Goal: Task Accomplishment & Management: Use online tool/utility

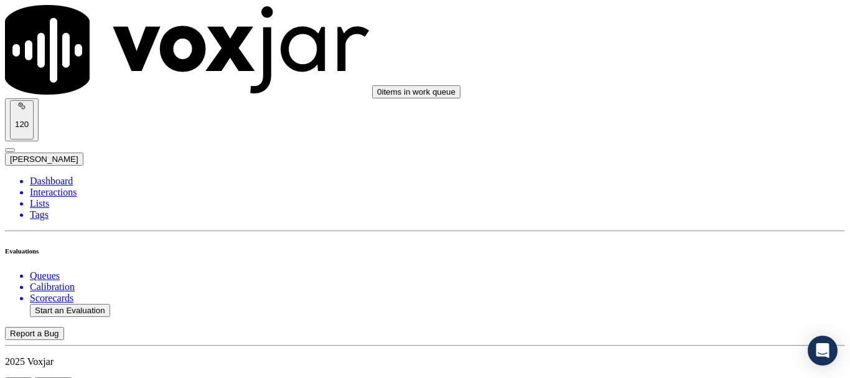
scroll to position [62, 0]
click at [82, 304] on button "Start an Evaluation" at bounding box center [70, 310] width 80 height 13
type input "20250905-150944_4193767144-all.mp3"
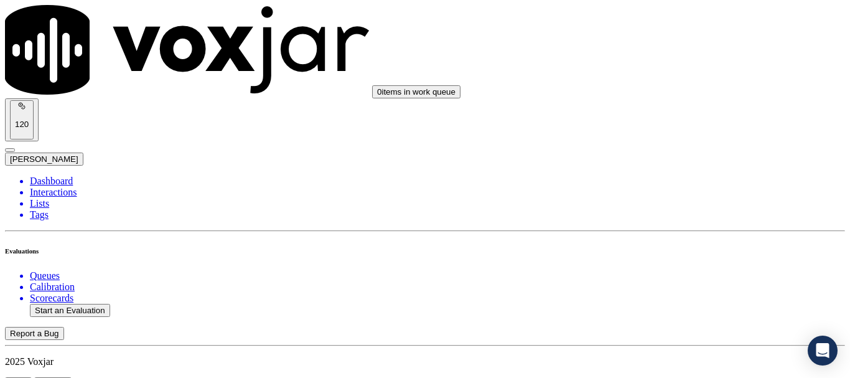
type input "fab"
type input "[DATE]T17:15"
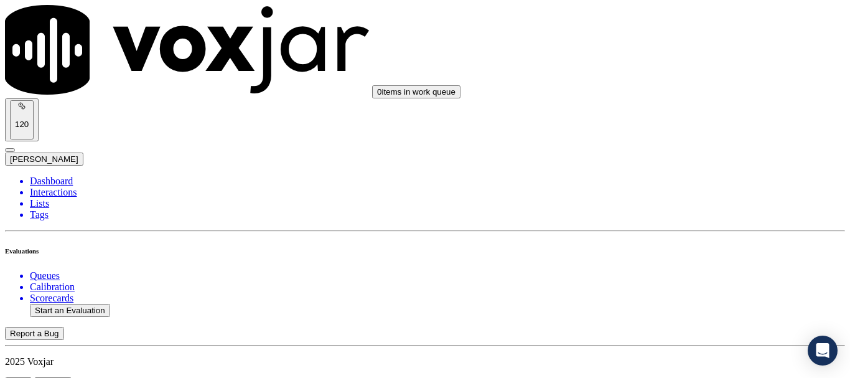
scroll to position [109, 0]
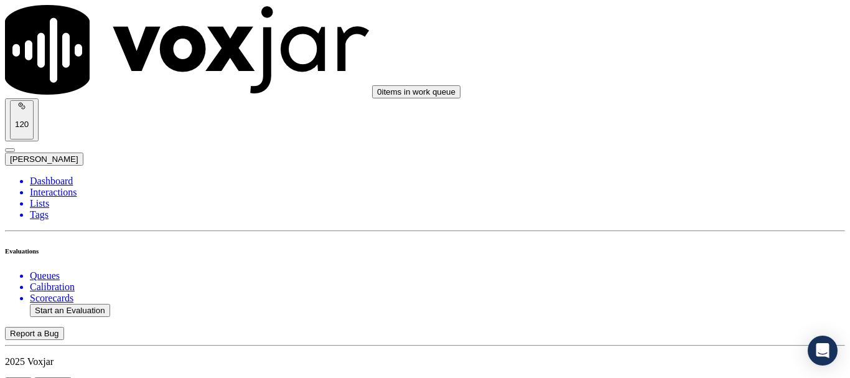
scroll to position [124, 0]
type input "[PERSON_NAME]"
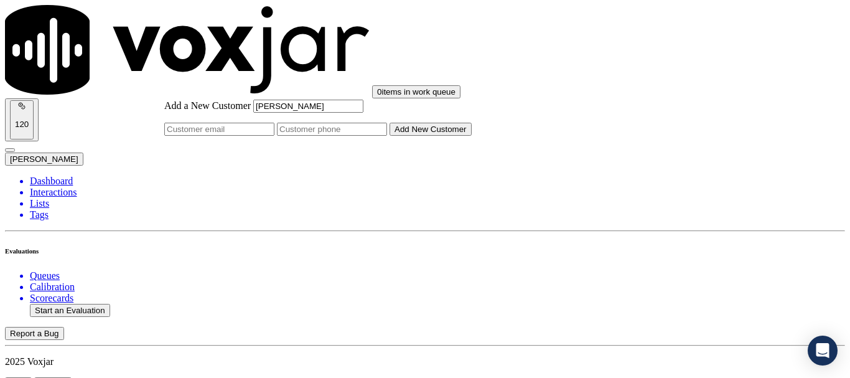
type input "[PERSON_NAME]"
click at [387, 136] on input "Add a New Customer" at bounding box center [332, 129] width 110 height 13
paste input "4193767144"
paste input "4193678752"
type input "4193767144-4193678752"
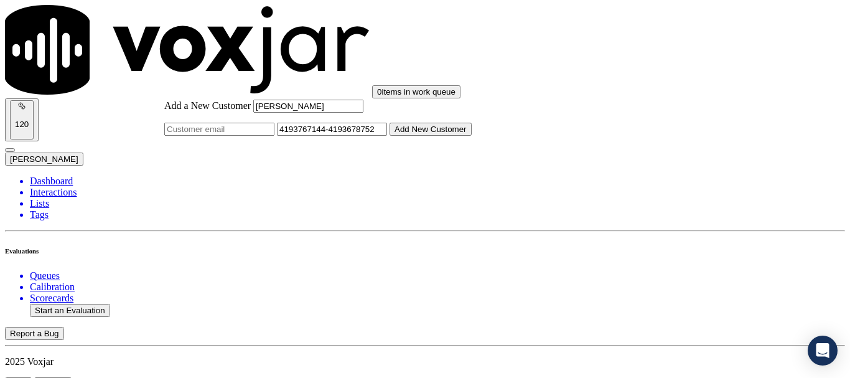
click at [472, 136] on button "Add New Customer" at bounding box center [431, 129] width 82 height 13
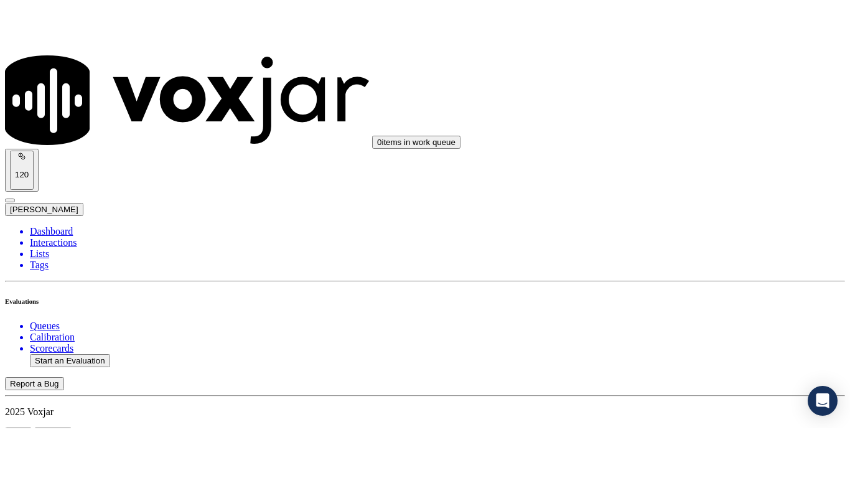
scroll to position [187, 0]
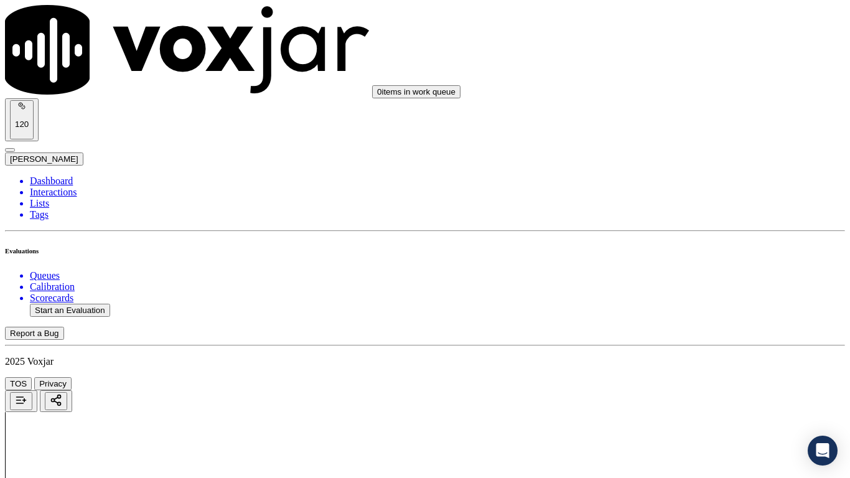
drag, startPoint x: 676, startPoint y: 260, endPoint x: 667, endPoint y: 266, distance: 10.4
click at [675, 257] on div "Yes" at bounding box center [709, 251] width 158 height 11
click at [678, 240] on div "Yes" at bounding box center [709, 236] width 158 height 11
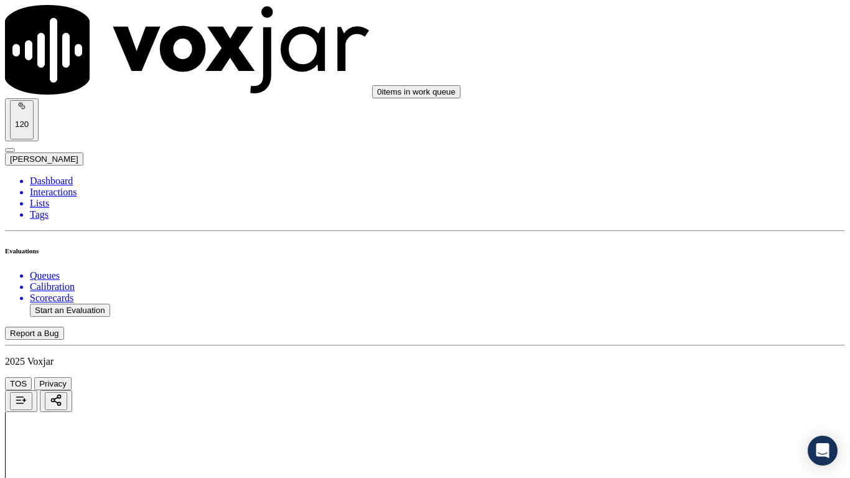
scroll to position [311, 0]
click at [672, 274] on div "Yes" at bounding box center [709, 268] width 158 height 11
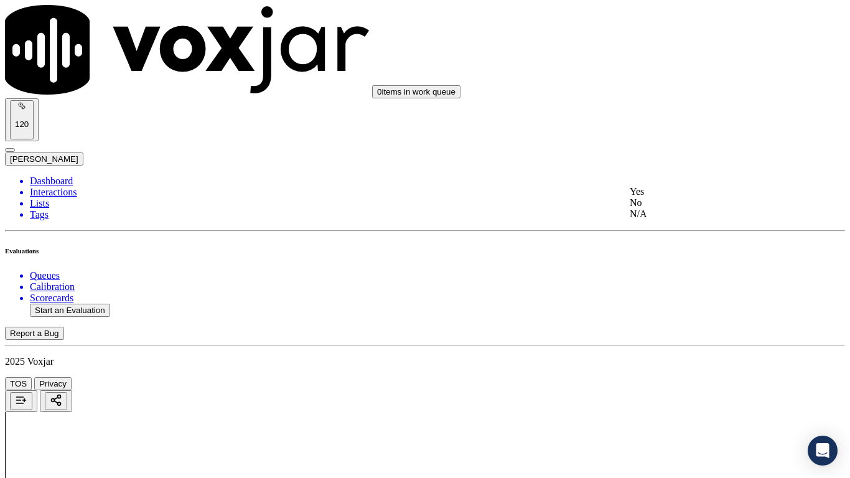
drag, startPoint x: 672, startPoint y: 234, endPoint x: 691, endPoint y: 337, distance: 104.5
click at [672, 220] on div "N/A" at bounding box center [709, 213] width 158 height 11
click at [678, 377] on div "N/A" at bounding box center [709, 415] width 158 height 11
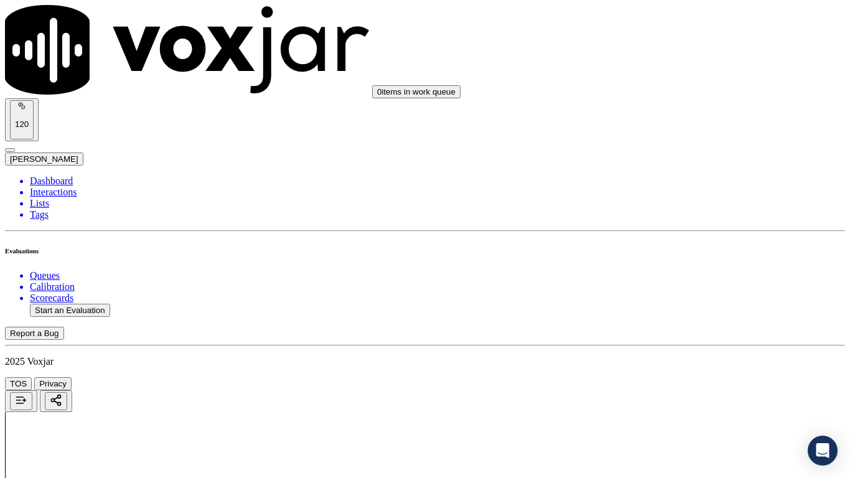
click at [673, 306] on div "Yes" at bounding box center [709, 301] width 158 height 11
click at [680, 230] on div "Yes" at bounding box center [709, 223] width 158 height 11
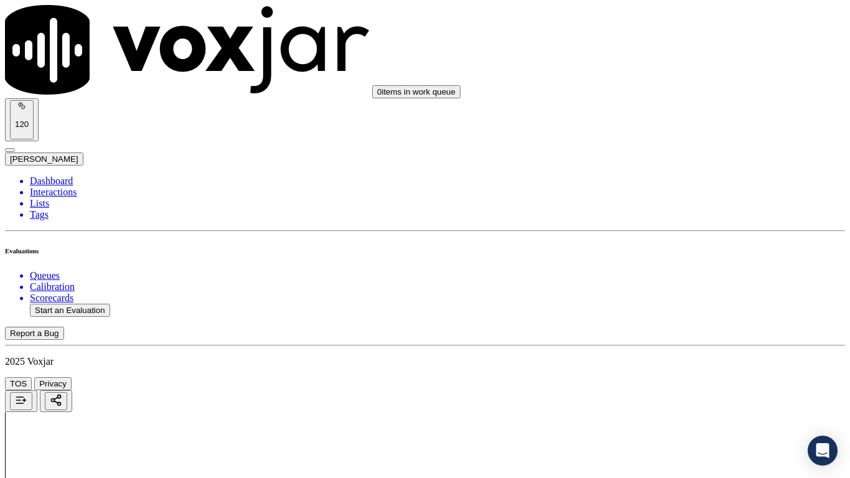
scroll to position [1182, 0]
click at [653, 274] on div "Yes" at bounding box center [709, 271] width 158 height 11
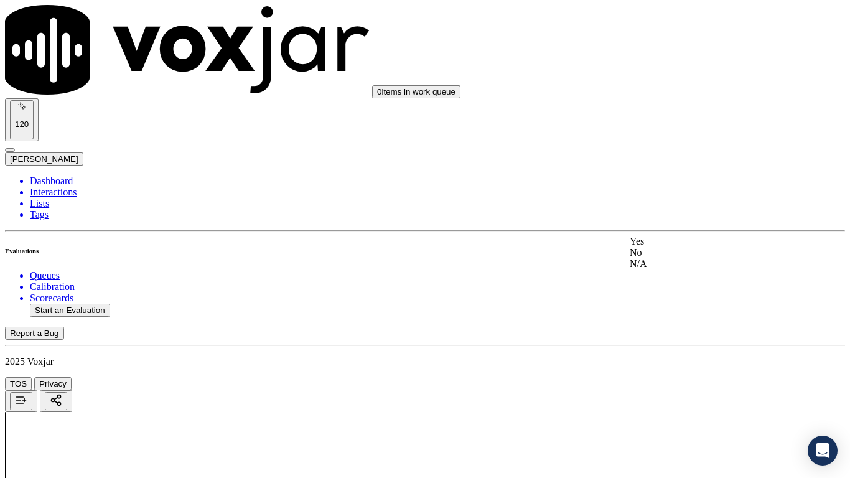
click at [675, 247] on div "Yes" at bounding box center [709, 241] width 158 height 11
click at [672, 338] on div "Yes" at bounding box center [709, 332] width 158 height 11
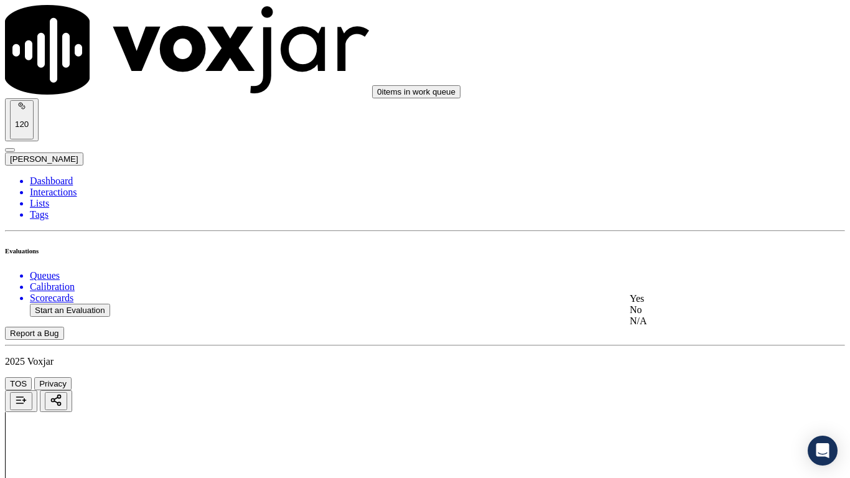
click at [675, 297] on div "Yes" at bounding box center [709, 298] width 158 height 11
drag, startPoint x: 672, startPoint y: 367, endPoint x: 664, endPoint y: 383, distance: 17.5
click at [662, 377] on div "Yes" at bounding box center [709, 390] width 158 height 11
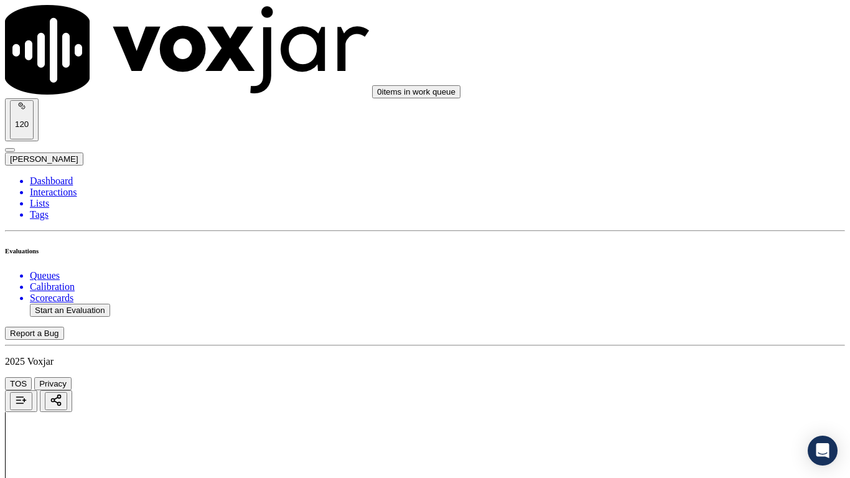
scroll to position [2178, 0]
click at [665, 241] on div "Yes" at bounding box center [709, 236] width 158 height 11
click at [674, 377] on div "Yes" at bounding box center [709, 393] width 158 height 11
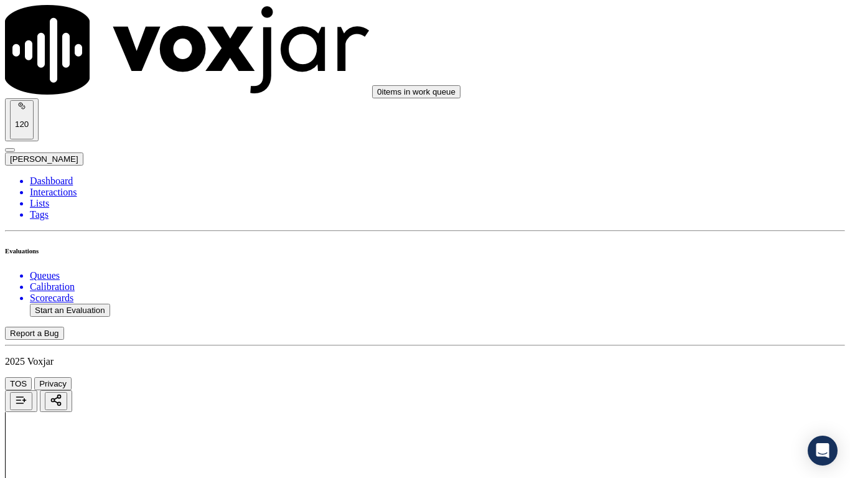
scroll to position [2365, 0]
click at [680, 236] on div "No" at bounding box center [709, 235] width 158 height 11
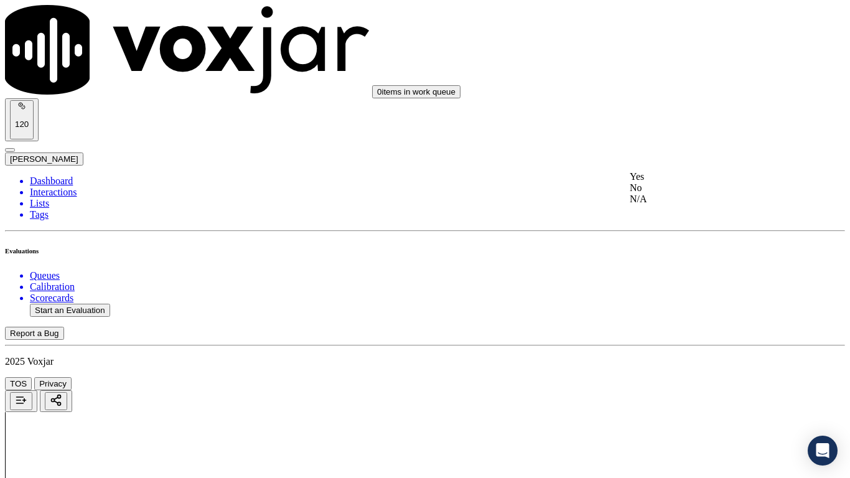
click at [683, 194] on div "No" at bounding box center [709, 187] width 158 height 11
click at [704, 227] on div "Yes" at bounding box center [709, 223] width 158 height 11
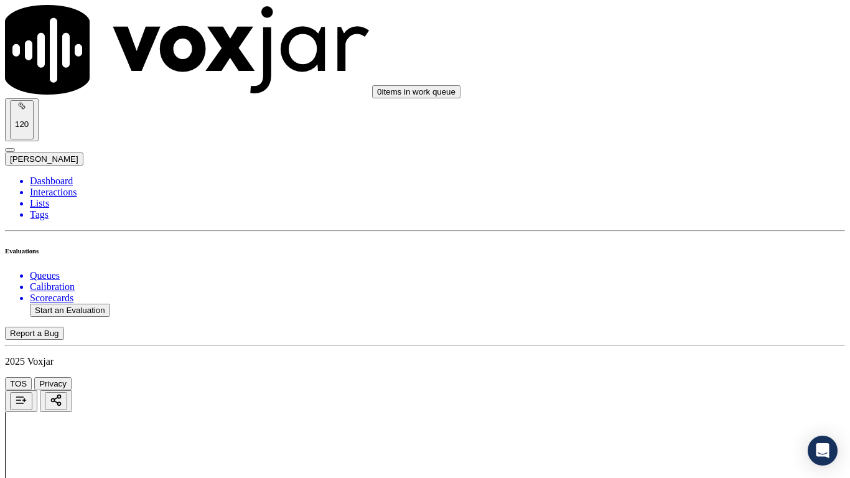
click at [706, 152] on div "Yes" at bounding box center [709, 146] width 158 height 11
click at [678, 309] on div "Yes" at bounding box center [709, 303] width 158 height 11
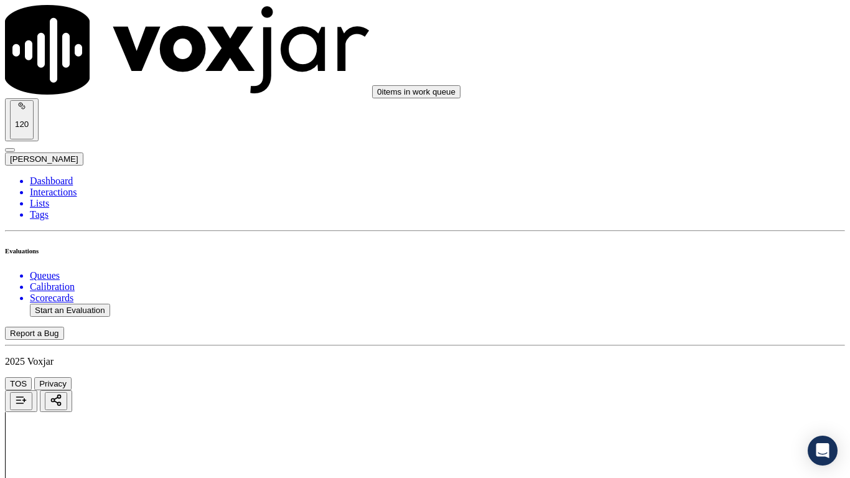
click at [680, 219] on div "Yes" at bounding box center [709, 215] width 158 height 11
drag, startPoint x: 693, startPoint y: 353, endPoint x: 693, endPoint y: 360, distance: 6.3
click at [691, 372] on div "Yes" at bounding box center [709, 372] width 158 height 11
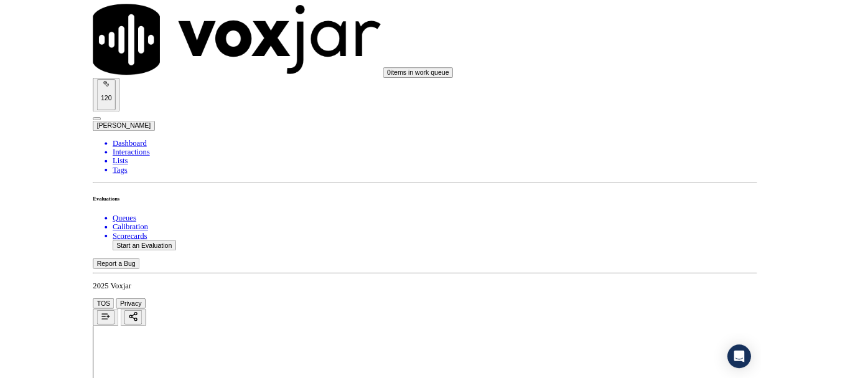
scroll to position [3443, 0]
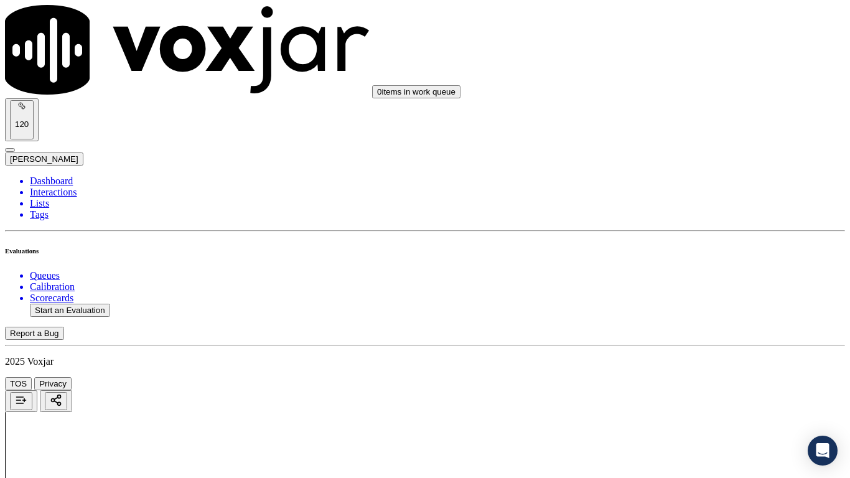
click at [690, 342] on div "Yes" at bounding box center [709, 336] width 158 height 11
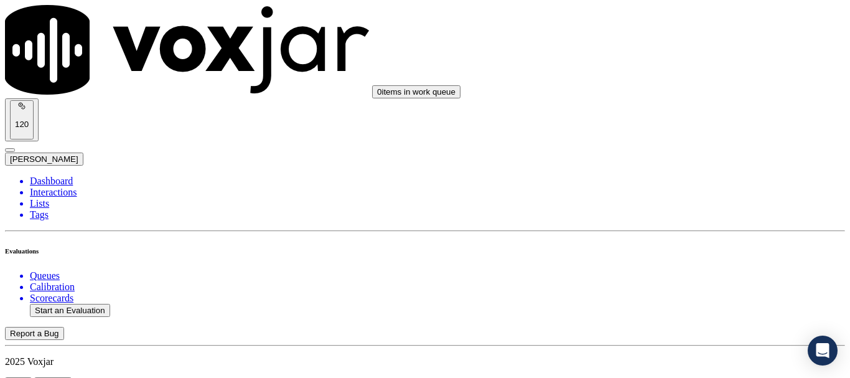
click at [85, 304] on button "Start an Evaluation" at bounding box center [70, 310] width 80 height 13
type input "20250905-103631_9372334792-all.mp3"
type input "fa"
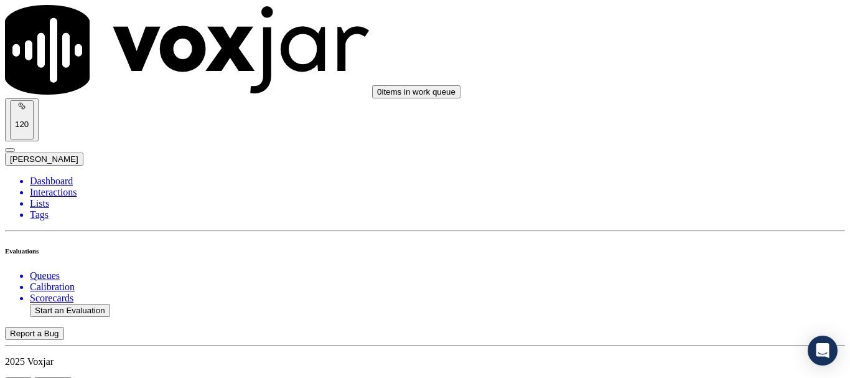
type input "[DATE]T17:42"
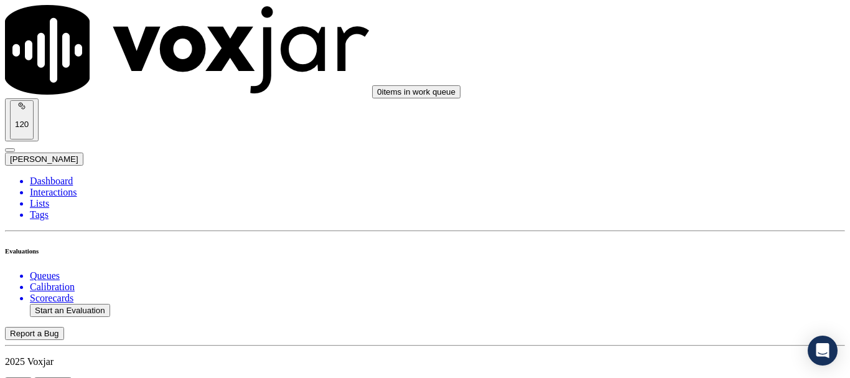
scroll to position [124, 0]
type input "[PERSON_NAME]"
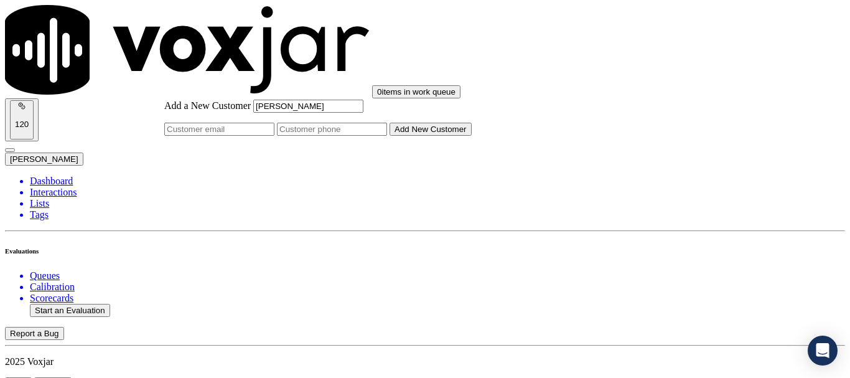
type input "[PERSON_NAME]"
drag, startPoint x: 494, startPoint y: 197, endPoint x: 377, endPoint y: 228, distance: 121.1
click at [387, 136] on input "Add a New Customer" at bounding box center [332, 129] width 110 height 13
paste input "9372334792"
type input "9372334792"
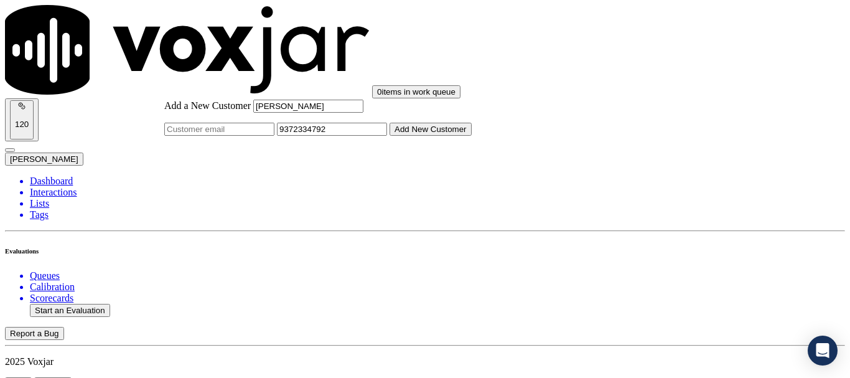
click at [472, 136] on button "Add New Customer" at bounding box center [431, 129] width 82 height 13
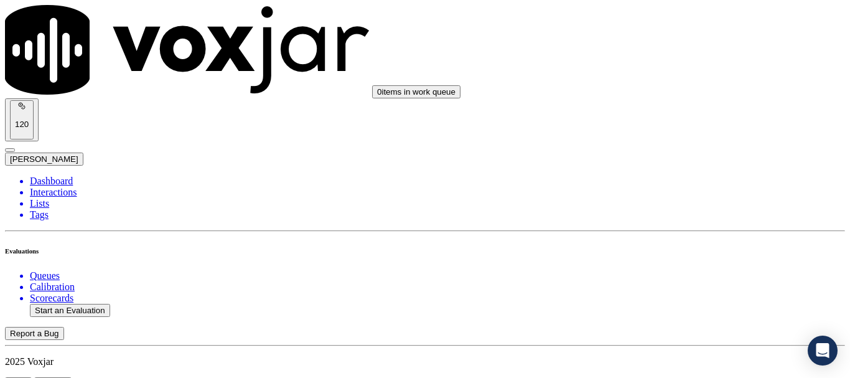
drag, startPoint x: 339, startPoint y: 143, endPoint x: 442, endPoint y: 207, distance: 122.1
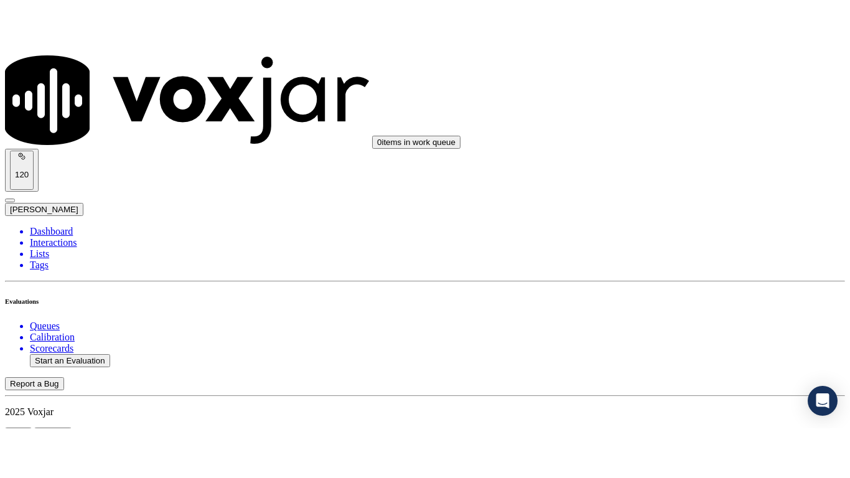
scroll to position [249, 0]
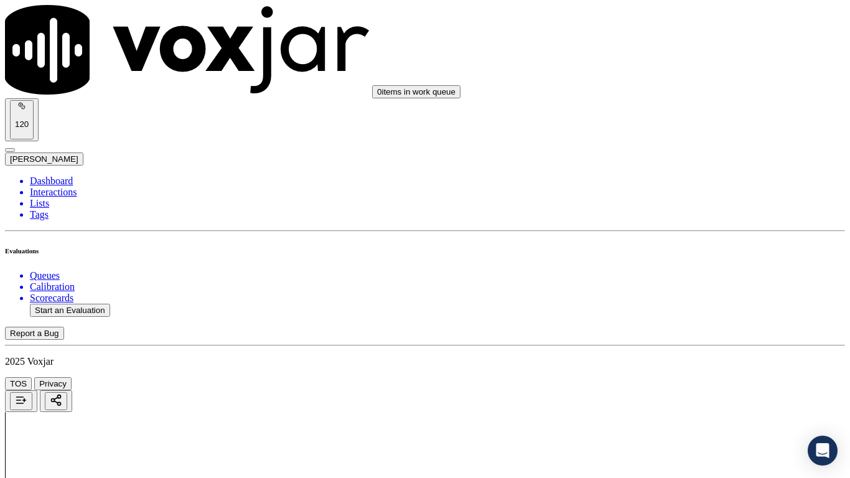
click at [693, 257] on div "Yes" at bounding box center [709, 251] width 158 height 11
click at [672, 332] on div "Yes" at bounding box center [709, 327] width 158 height 11
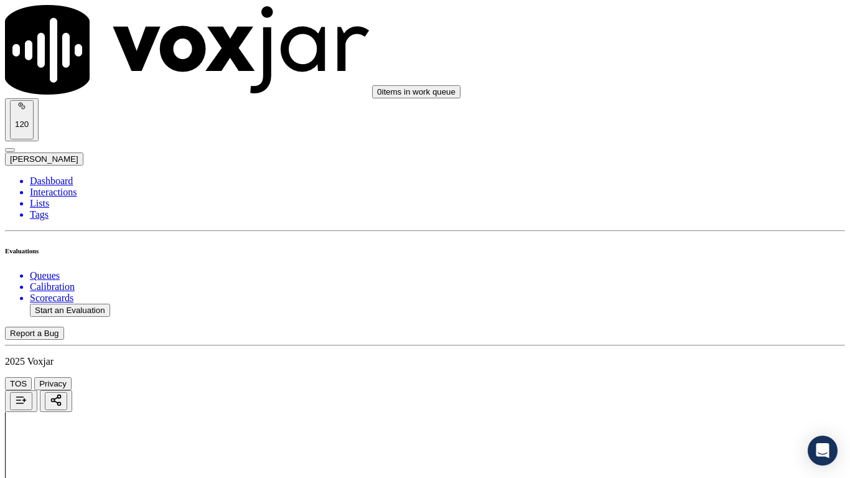
click at [707, 223] on div "No" at bounding box center [709, 217] width 158 height 11
paste textarea "Agent should have probed whether the call was regarding Electric or Gas, but in…"
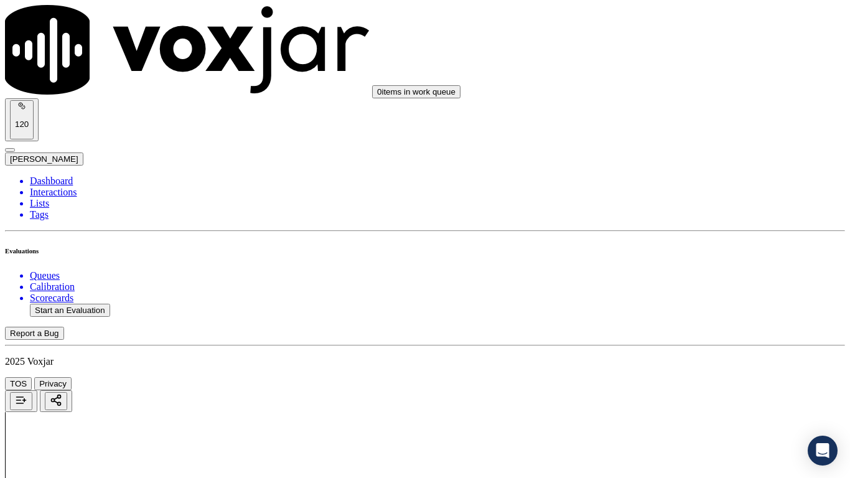
scroll to position [560, 0]
type textarea "Agent should have probed whether the call was regarding Electric or Gas, but in…"
click at [690, 286] on div "N/A" at bounding box center [709, 279] width 158 height 11
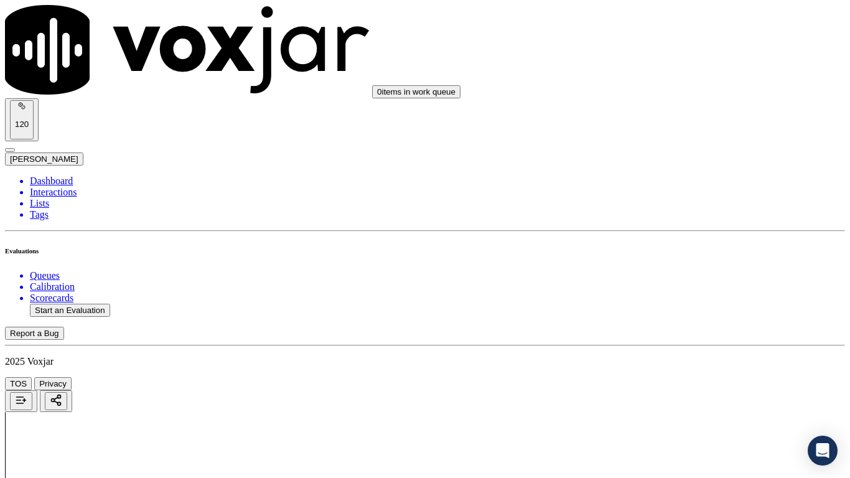
click at [698, 176] on div "N/A" at bounding box center [709, 170] width 158 height 11
click at [678, 311] on div "Yes" at bounding box center [709, 304] width 158 height 11
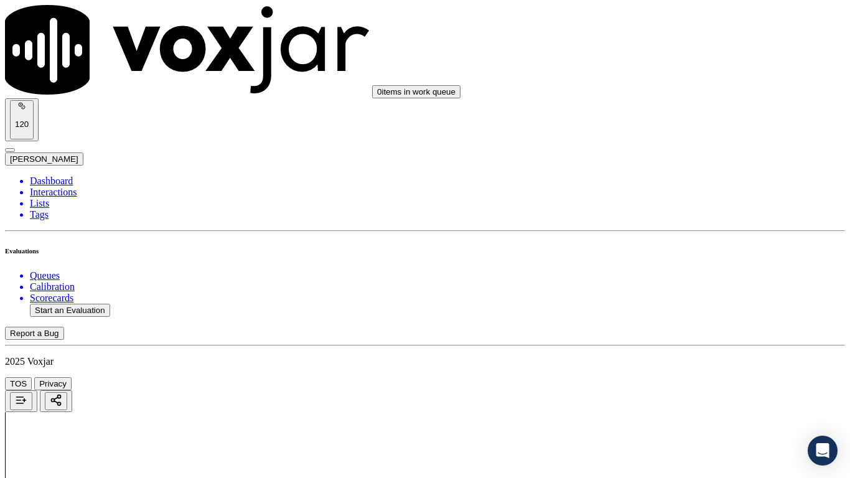
click at [694, 233] on div "Yes" at bounding box center [709, 227] width 158 height 11
click at [677, 377] on div "Yes" at bounding box center [709, 399] width 158 height 11
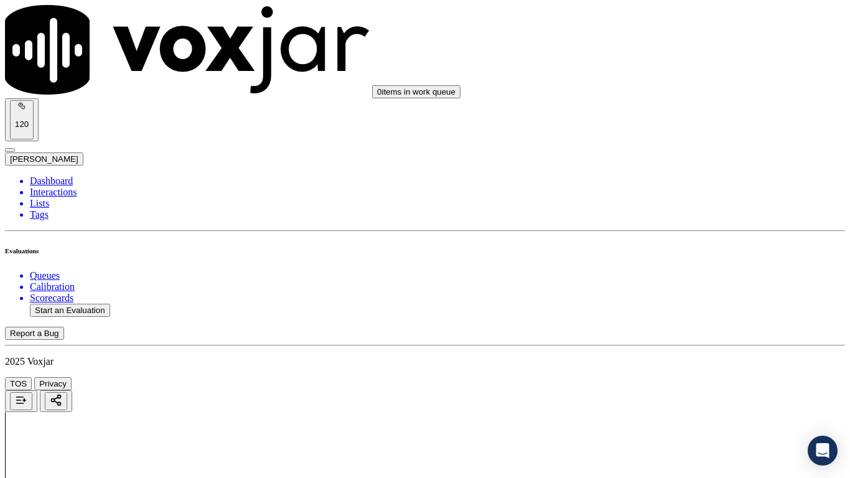
click at [706, 189] on div "Yes" at bounding box center [709, 182] width 158 height 11
click at [690, 375] on div "Yes" at bounding box center [709, 369] width 158 height 11
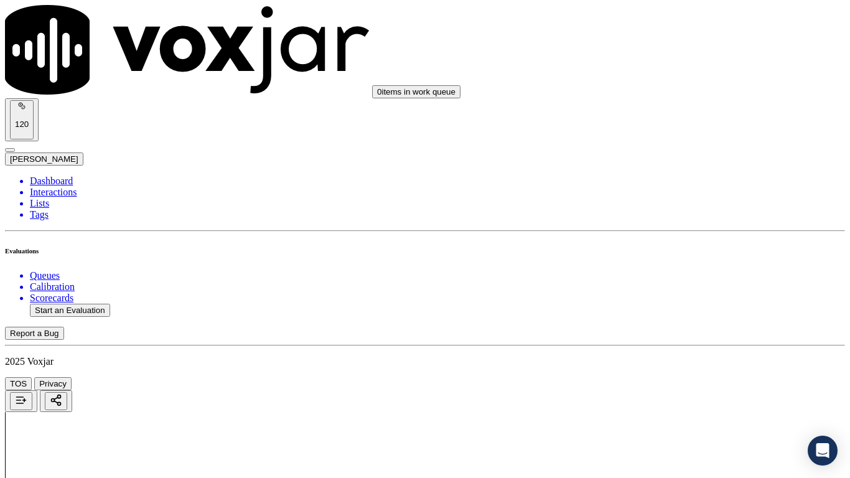
click at [691, 246] on div "Yes" at bounding box center [709, 240] width 158 height 11
click at [681, 367] on div "Yes" at bounding box center [709, 360] width 158 height 11
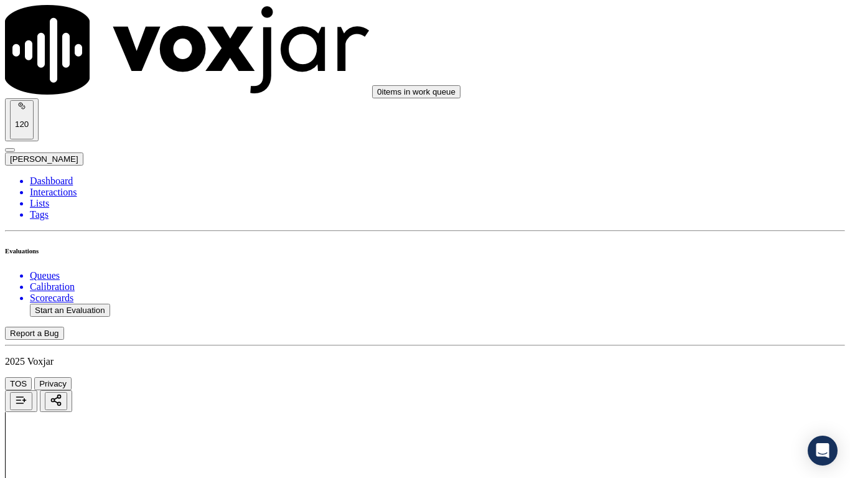
scroll to position [2240, 0]
click at [681, 239] on div "Yes" at bounding box center [709, 240] width 158 height 11
click at [680, 377] on div "Yes" at bounding box center [709, 396] width 158 height 11
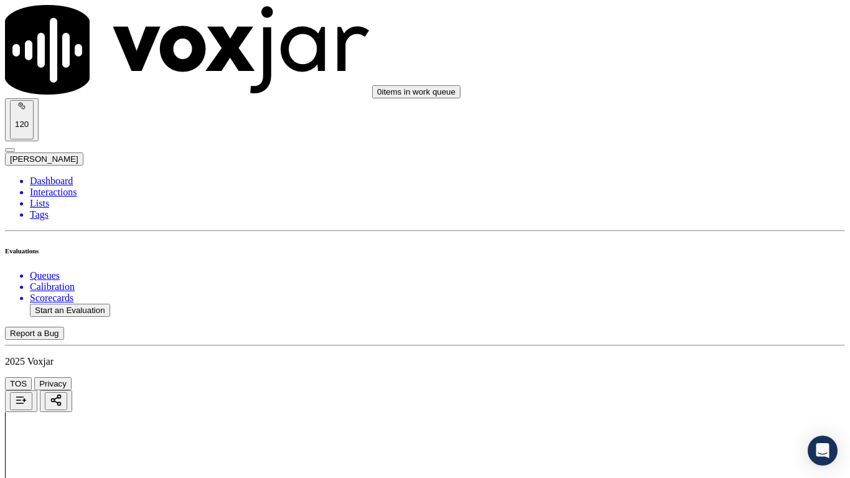
scroll to position [2552, 0]
click at [680, 248] on div "Yes" at bounding box center [709, 242] width 158 height 11
click at [681, 377] on div "No" at bounding box center [709, 425] width 158 height 11
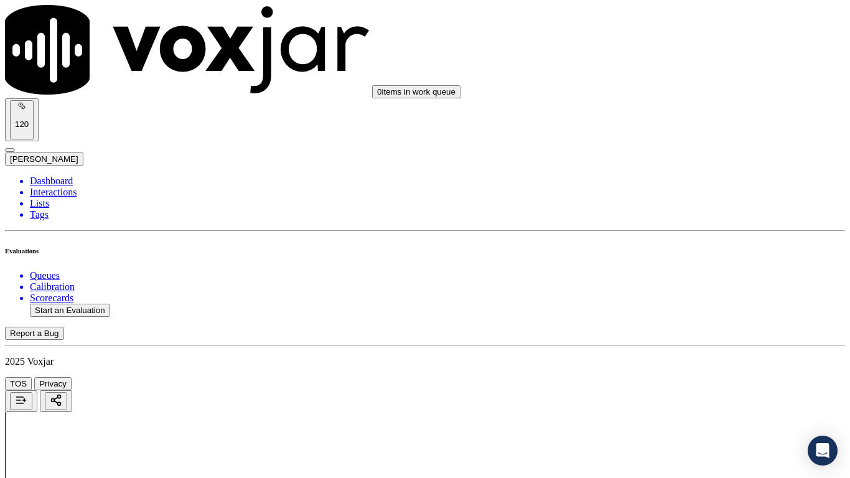
type textarea "Agent failed to read the rates at the series of question at the end of Rushmore…"
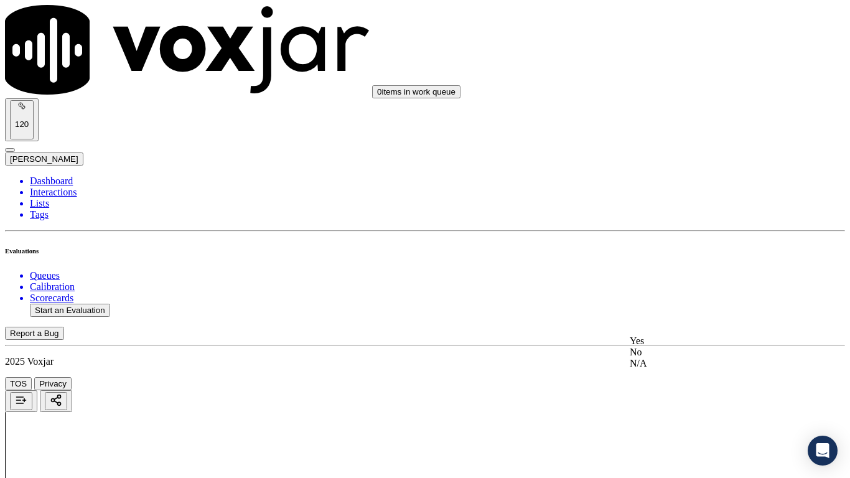
click at [691, 347] on div "Yes" at bounding box center [709, 340] width 158 height 11
click at [685, 130] on div "Yes" at bounding box center [709, 124] width 158 height 11
drag, startPoint x: 691, startPoint y: 325, endPoint x: 691, endPoint y: 332, distance: 6.8
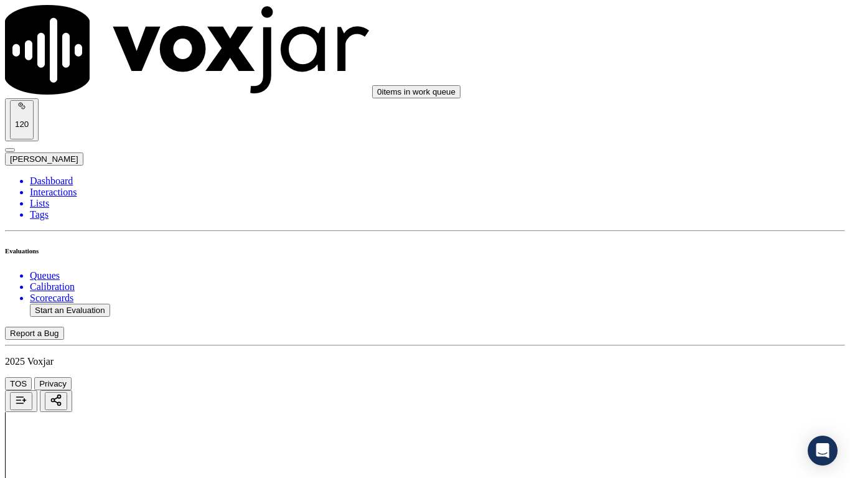
click at [691, 353] on div "Yes" at bounding box center [709, 347] width 158 height 11
drag, startPoint x: 686, startPoint y: 266, endPoint x: 695, endPoint y: 282, distance: 18.4
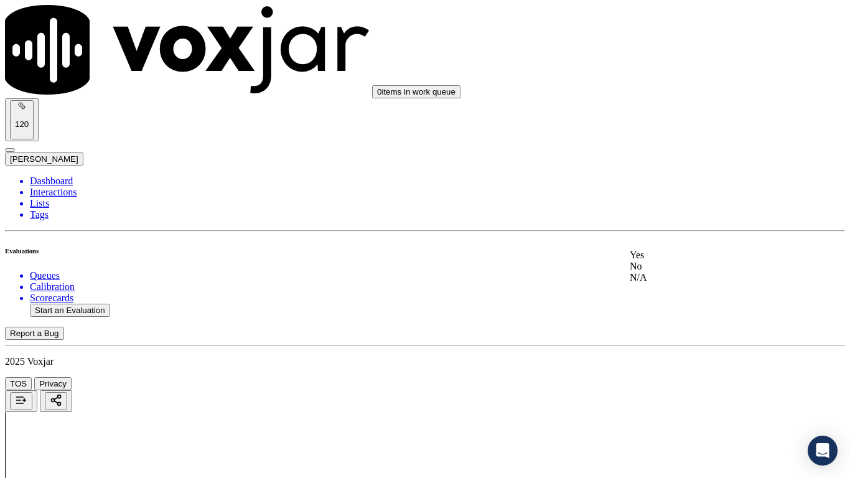
click at [686, 261] on div "Yes" at bounding box center [709, 255] width 158 height 11
drag, startPoint x: 693, startPoint y: 407, endPoint x: 688, endPoint y: 434, distance: 27.8
click at [678, 334] on div "Yes" at bounding box center [709, 330] width 158 height 11
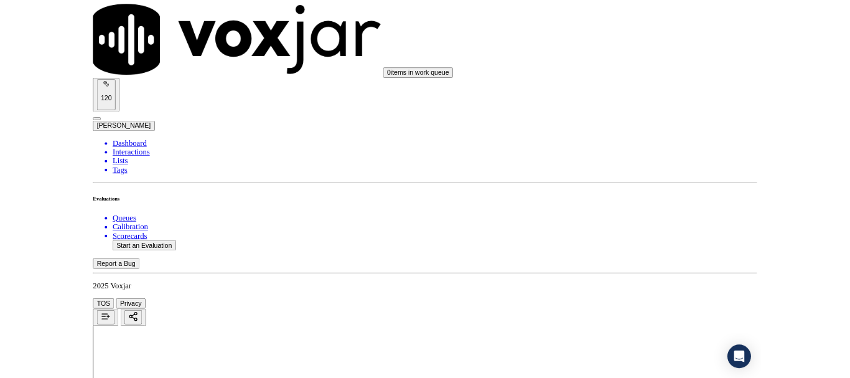
scroll to position [3575, 0]
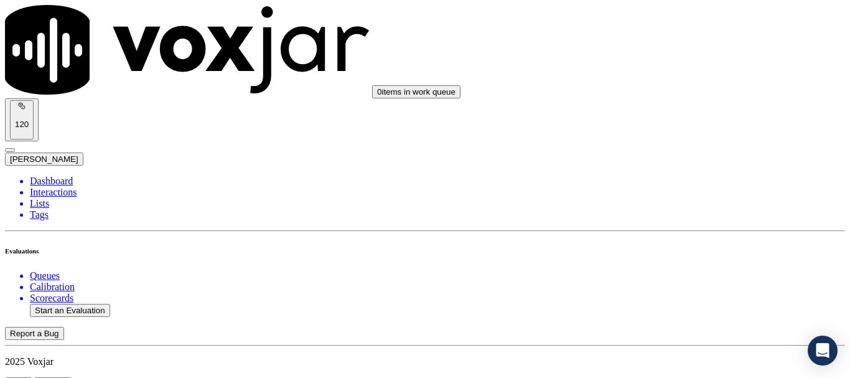
click at [98, 304] on button "Start an Evaluation" at bounding box center [70, 310] width 80 height 13
type input "20250905-130428_5082120762-all.mp3"
type input "jo"
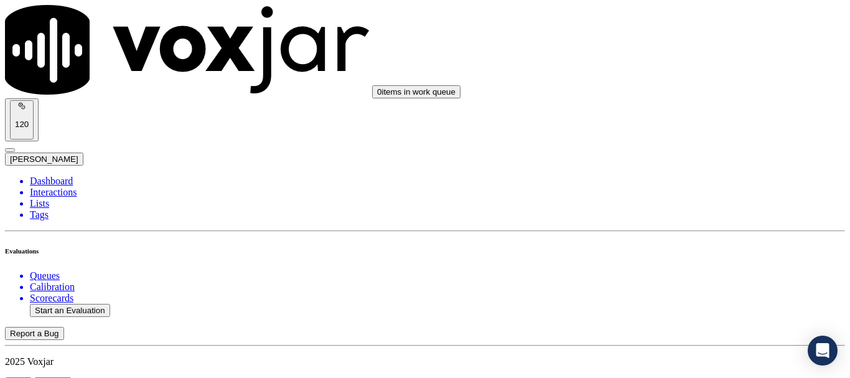
type input "[DATE]T17:49"
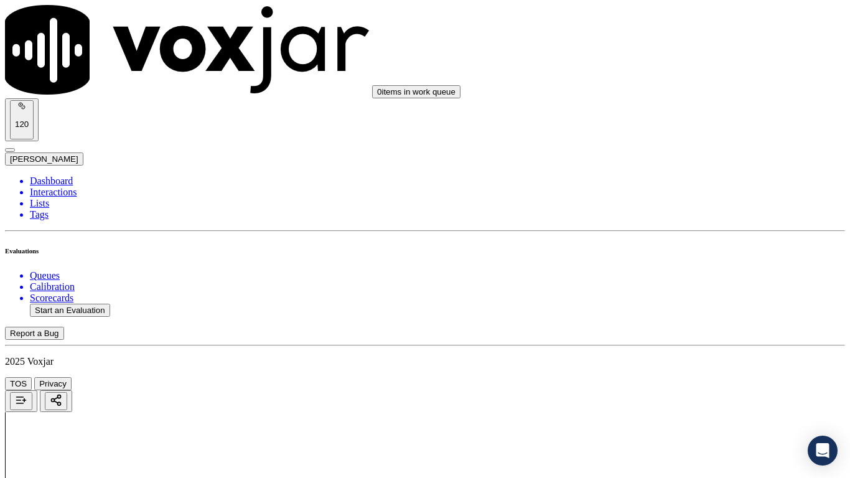
drag, startPoint x: 479, startPoint y: 436, endPoint x: 493, endPoint y: 430, distance: 15.0
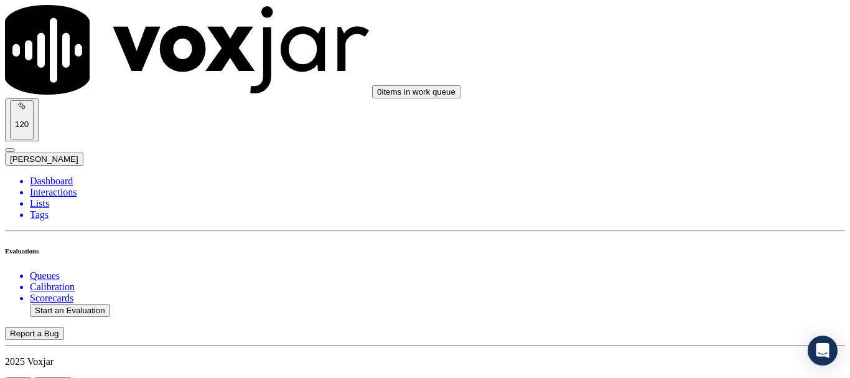
scroll to position [124, 0]
type input "[PERSON_NAME]"
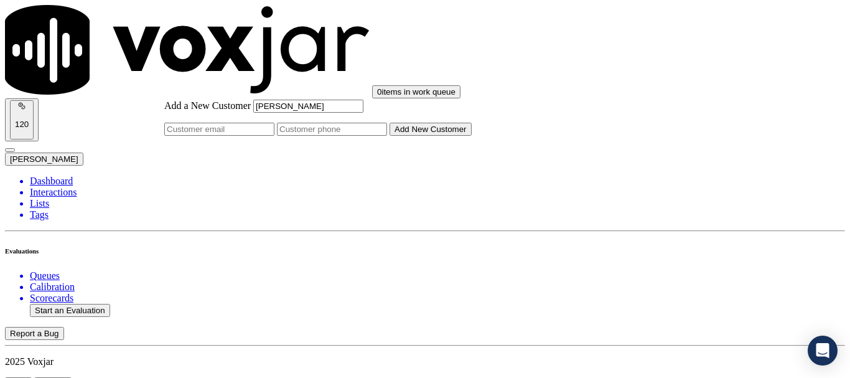
type input "[PERSON_NAME]"
click at [387, 136] on input "Add a New Customer" at bounding box center [332, 129] width 110 height 13
paste input "5082120762"
paste input "5082853915"
type input "5082120762-5082853915"
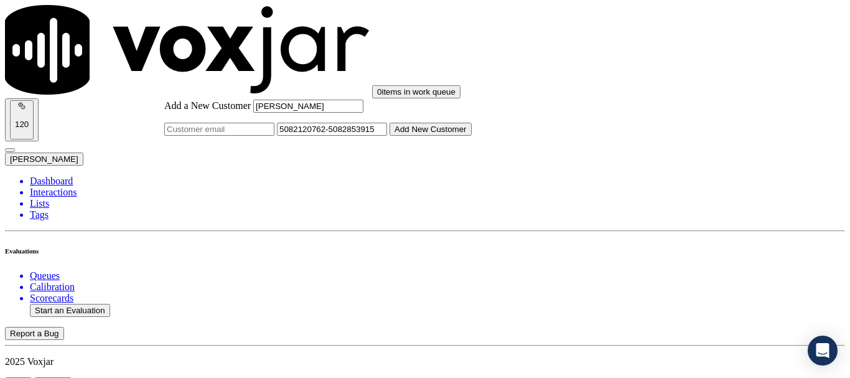
click at [472, 136] on button "Add New Customer" at bounding box center [431, 129] width 82 height 13
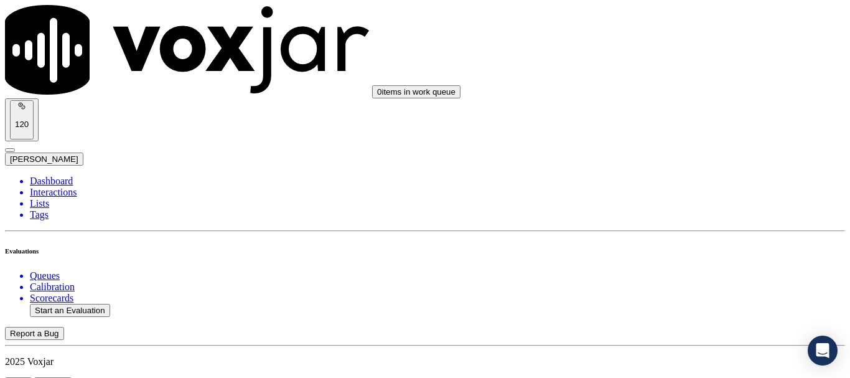
click at [684, 257] on div "Yes" at bounding box center [709, 251] width 158 height 11
click at [686, 118] on div "Yes" at bounding box center [709, 111] width 158 height 11
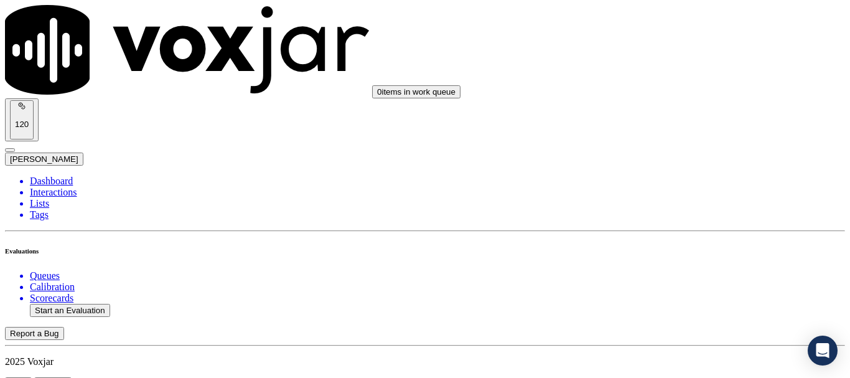
click at [690, 274] on div "Yes" at bounding box center [709, 268] width 158 height 11
click at [695, 157] on div "N/A" at bounding box center [709, 151] width 158 height 11
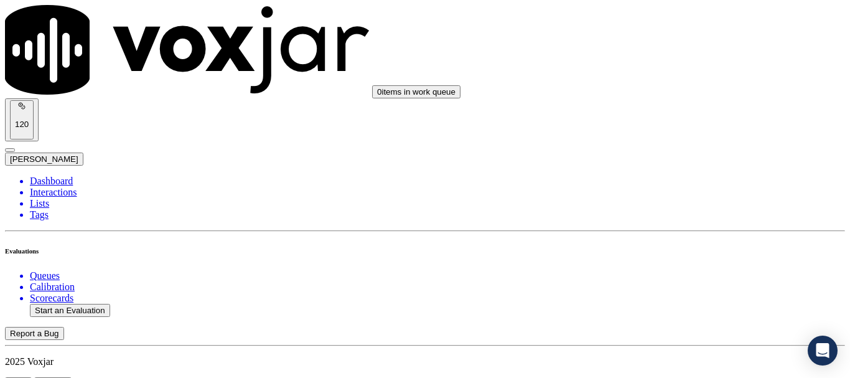
click at [680, 263] on div "N/A" at bounding box center [709, 257] width 158 height 11
click at [674, 58] on div "Yes" at bounding box center [709, 52] width 158 height 11
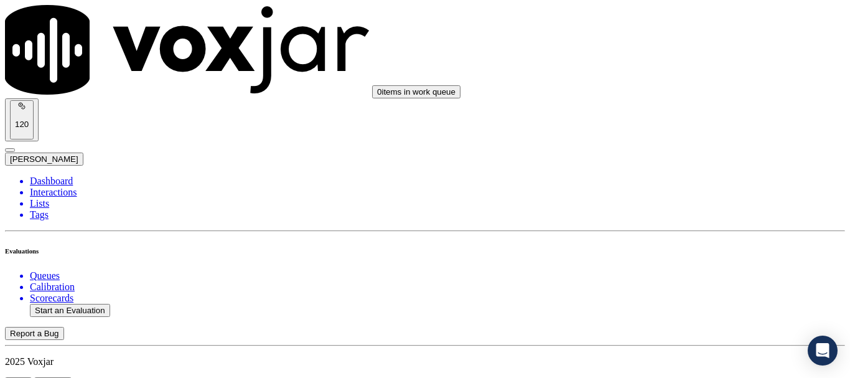
click at [689, 230] on div "Yes" at bounding box center [709, 223] width 158 height 11
click at [706, 152] on div "Yes" at bounding box center [709, 146] width 158 height 11
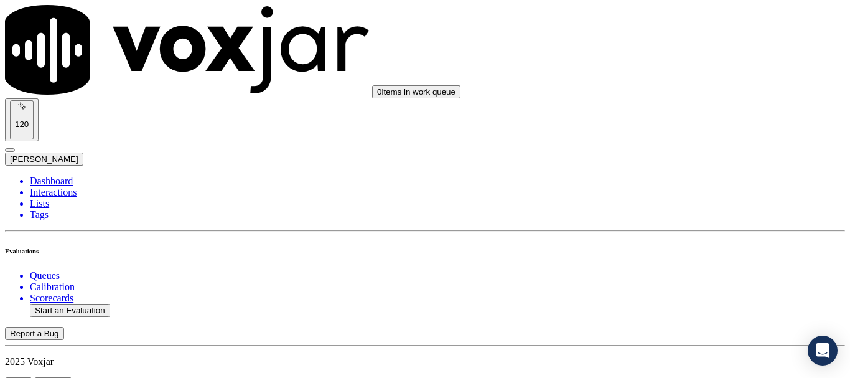
click at [685, 309] on div "Yes" at bounding box center [709, 303] width 158 height 11
click at [672, 37] on div "0 items in work queue 120 [PERSON_NAME]" at bounding box center [425, 85] width 840 height 161
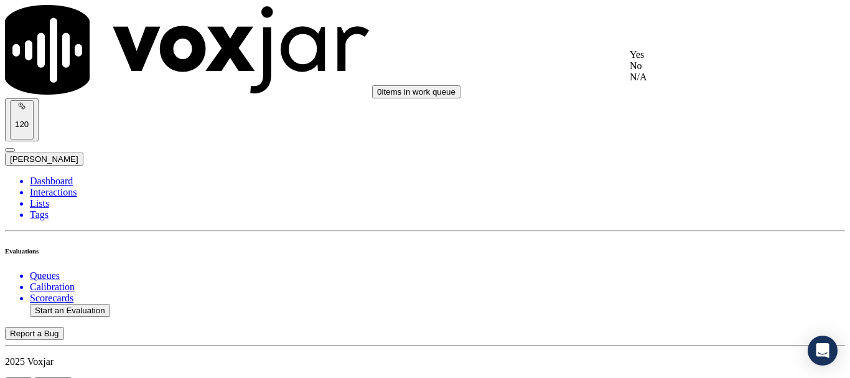
click at [675, 56] on div "Yes" at bounding box center [709, 54] width 158 height 11
click at [682, 304] on div "Yes" at bounding box center [709, 298] width 158 height 11
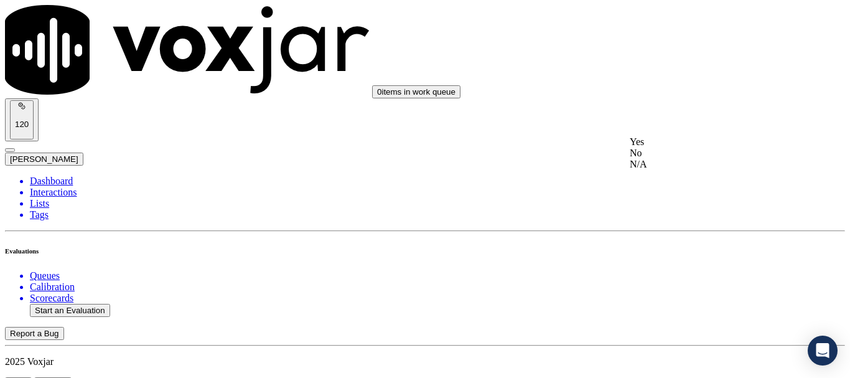
click at [693, 147] on div "Yes" at bounding box center [709, 141] width 158 height 11
click at [690, 304] on div "Yes" at bounding box center [709, 298] width 158 height 11
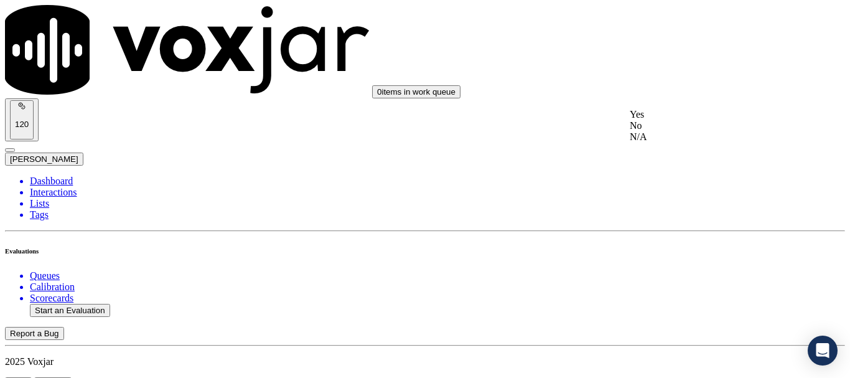
click at [680, 120] on div "Yes" at bounding box center [709, 114] width 158 height 11
click at [705, 150] on div "Yes" at bounding box center [709, 144] width 158 height 11
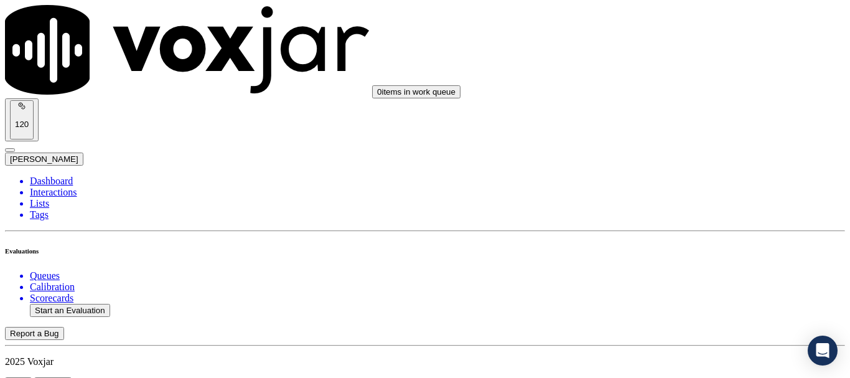
click at [680, 105] on div "Yes" at bounding box center [709, 99] width 158 height 11
click at [680, 277] on div "Yes" at bounding box center [709, 271] width 158 height 11
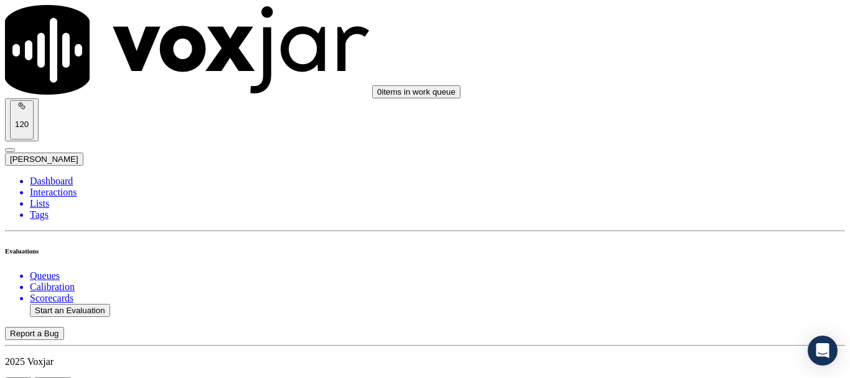
click at [676, 123] on div "Yes" at bounding box center [709, 116] width 158 height 11
click at [668, 250] on div "Yes" at bounding box center [709, 243] width 158 height 11
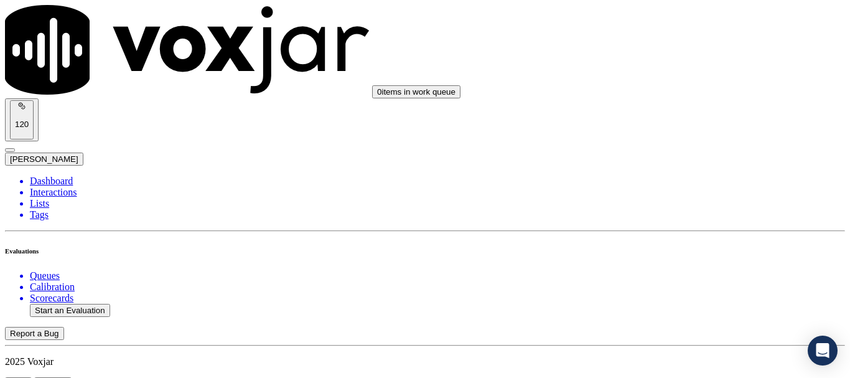
click at [695, 129] on div "Yes" at bounding box center [709, 123] width 158 height 11
click at [692, 297] on div "Yes" at bounding box center [709, 294] width 158 height 11
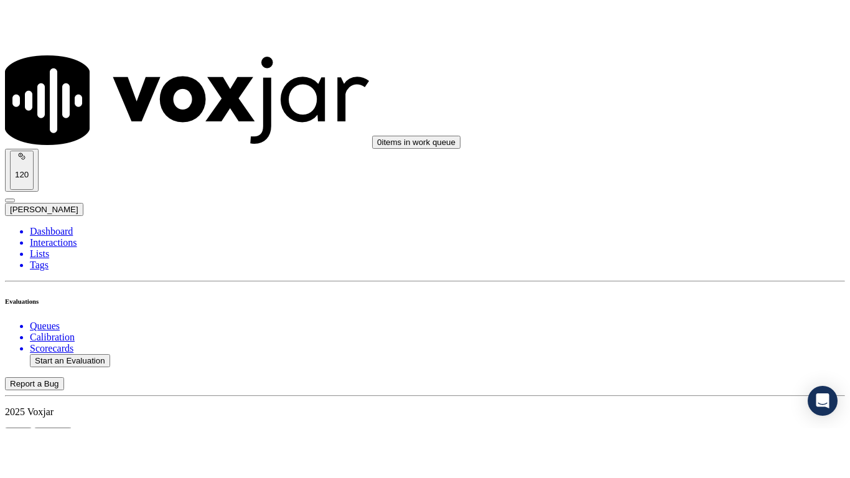
scroll to position [3544, 0]
